Goal: Navigation & Orientation: Find specific page/section

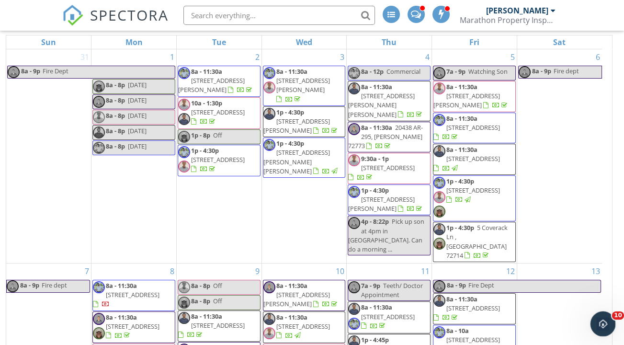
scroll to position [701, 0]
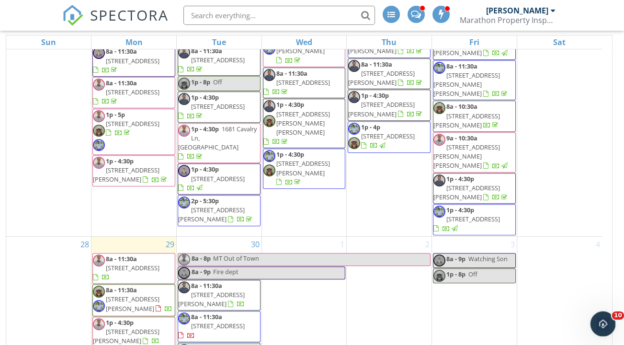
click at [598, 320] on icon "Open Intercom Messenger" at bounding box center [601, 322] width 16 height 16
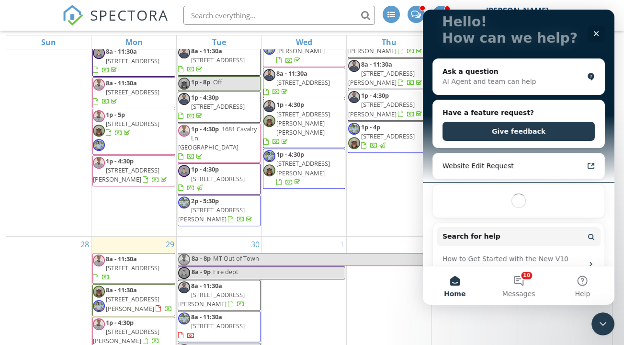
scroll to position [0, 0]
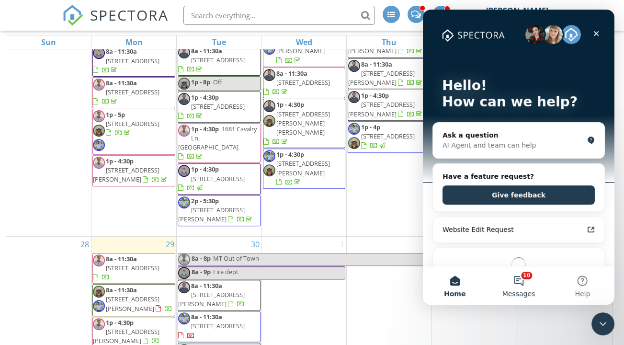
click at [526, 276] on button "10 Messages" at bounding box center [518, 285] width 64 height 38
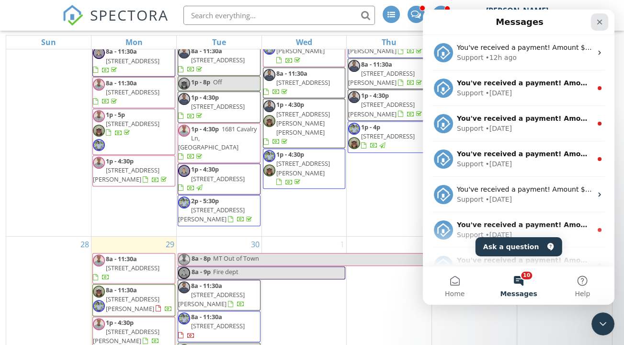
click at [598, 21] on icon "Close" at bounding box center [599, 22] width 5 height 5
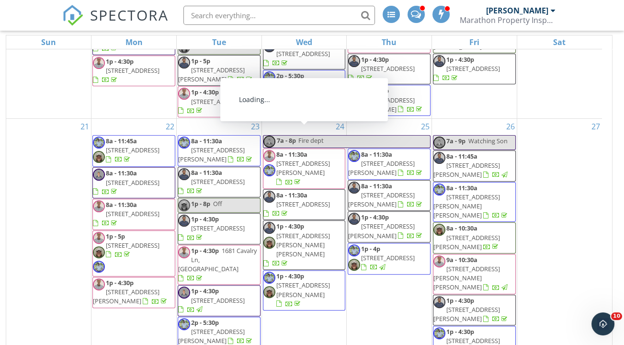
scroll to position [701, 0]
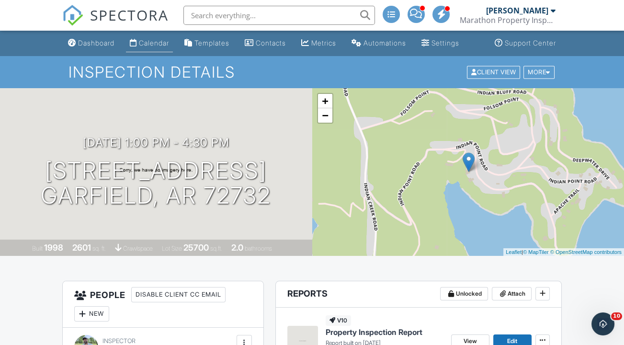
click at [148, 45] on div "Calendar" at bounding box center [154, 43] width 30 height 8
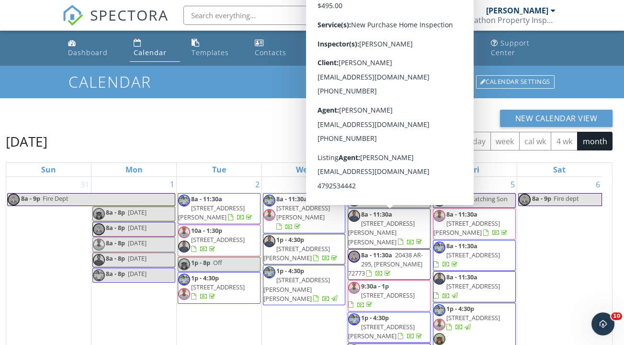
click at [204, 110] on div "New Calendar View" at bounding box center [309, 118] width 606 height 17
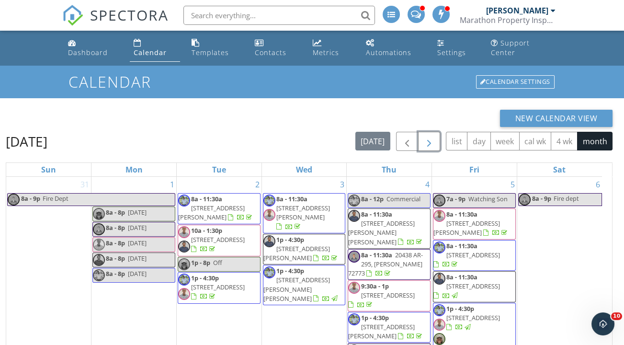
click at [431, 136] on span "button" at bounding box center [428, 141] width 11 height 11
